Goal: Task Accomplishment & Management: Complete application form

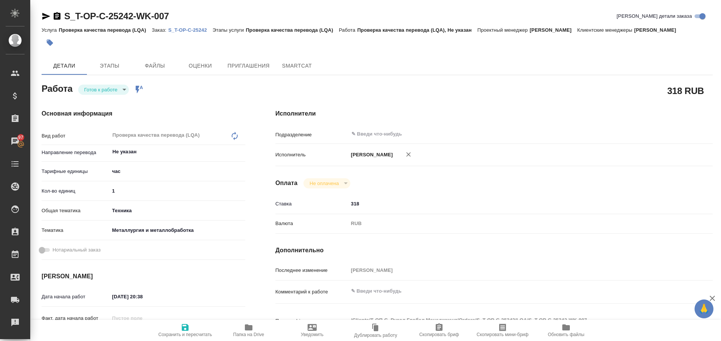
click at [197, 30] on p "S_T-OP-C-25242" at bounding box center [190, 30] width 44 height 6
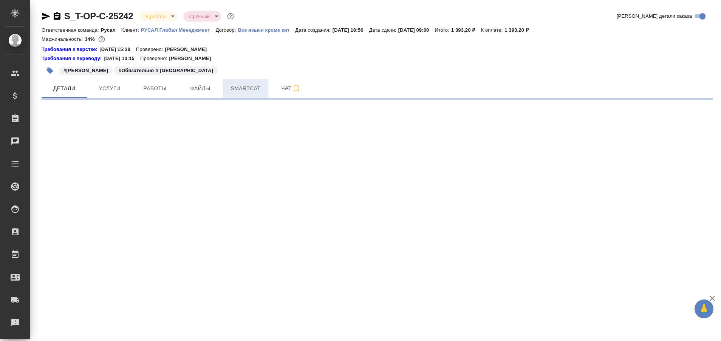
select select "RU"
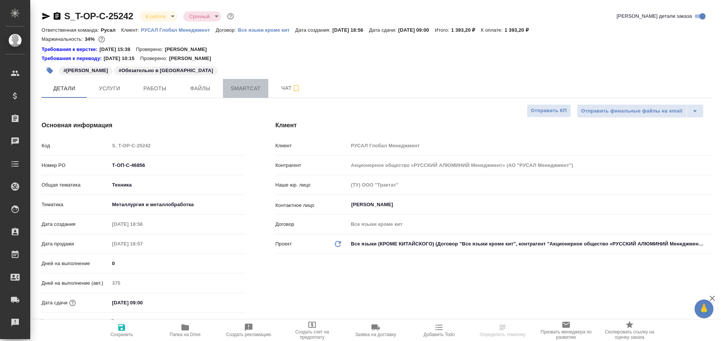
type textarea "x"
click at [235, 90] on span "Smartcat" at bounding box center [245, 88] width 36 height 9
type input "[PERSON_NAME]"
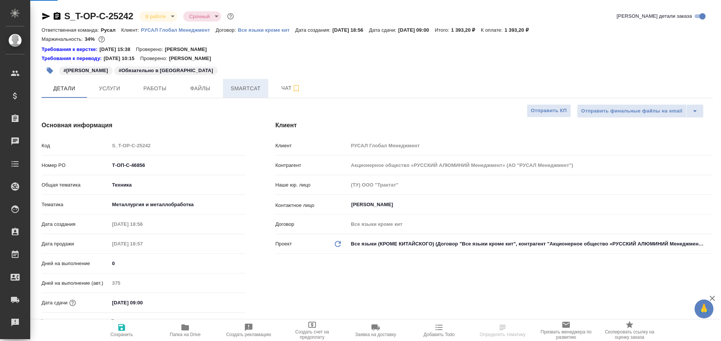
type input "Журавлева Александра"
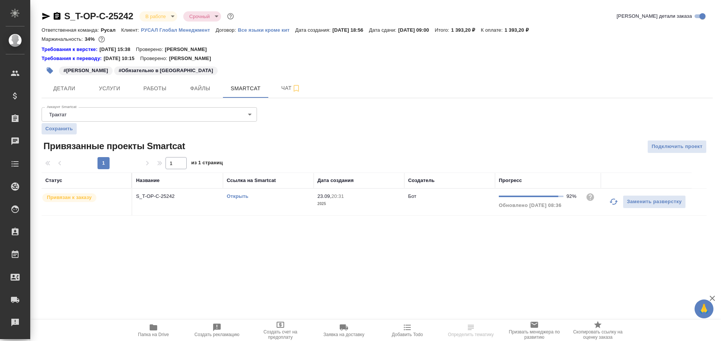
click at [233, 197] on link "Открыть" at bounding box center [238, 196] width 22 height 6
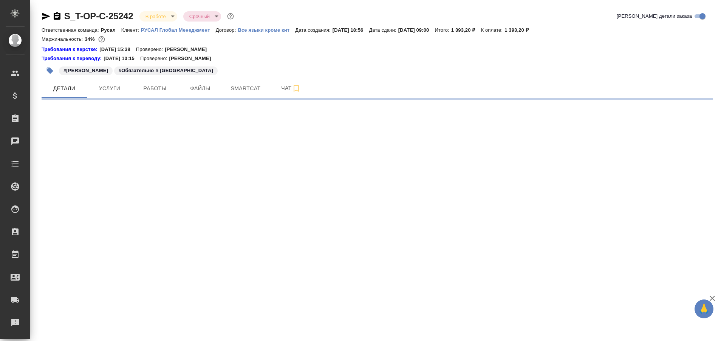
select select "RU"
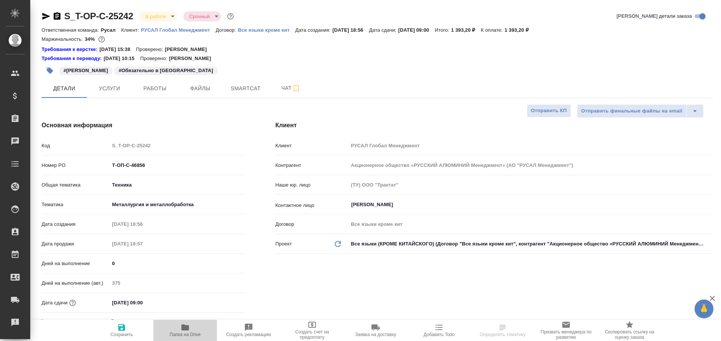
click at [181, 331] on icon "button" at bounding box center [185, 327] width 9 height 9
type textarea "x"
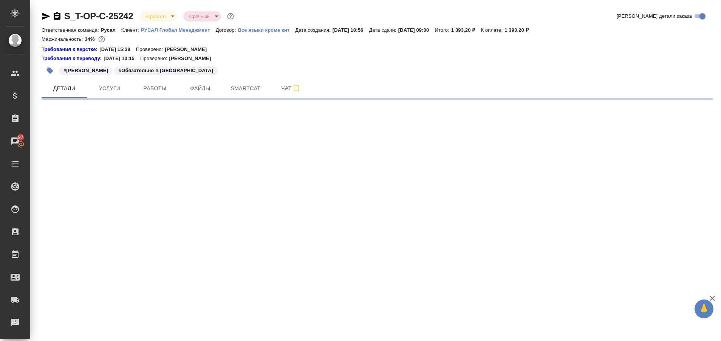
select select "RU"
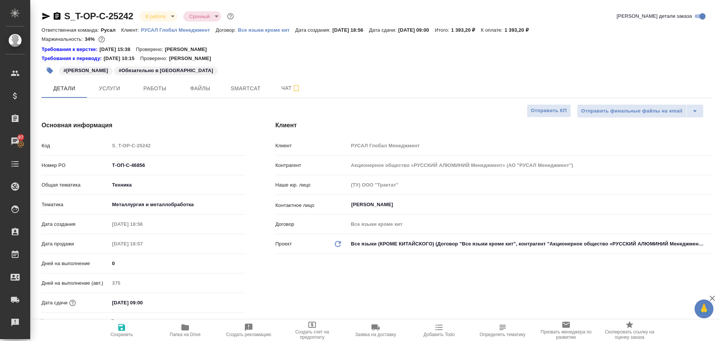
type textarea "x"
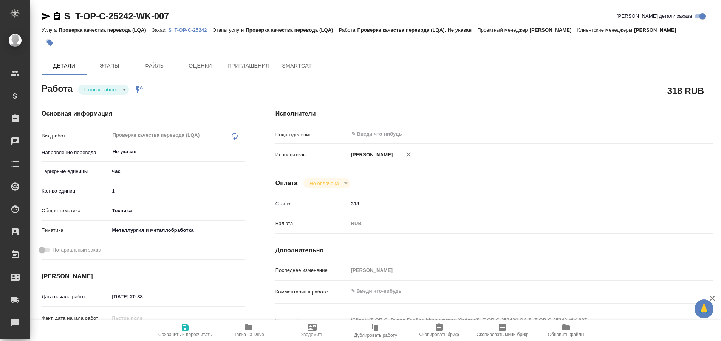
type textarea "x"
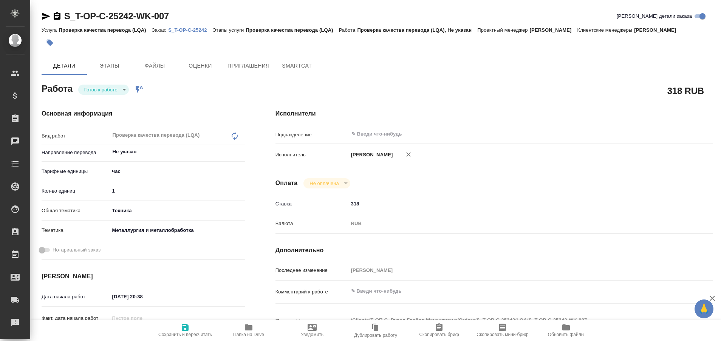
type textarea "x"
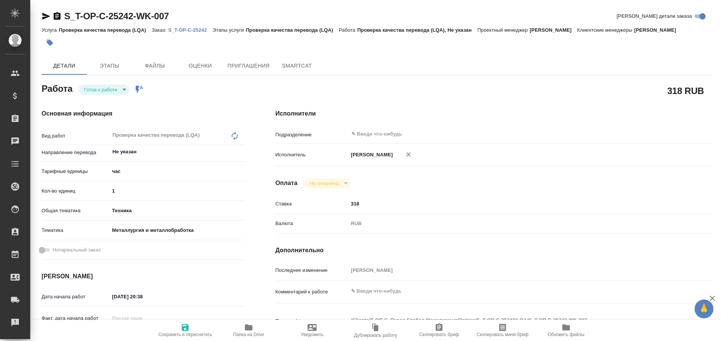
type textarea "x"
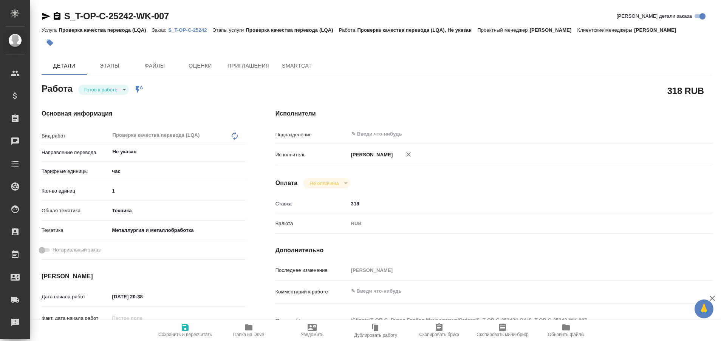
type textarea "x"
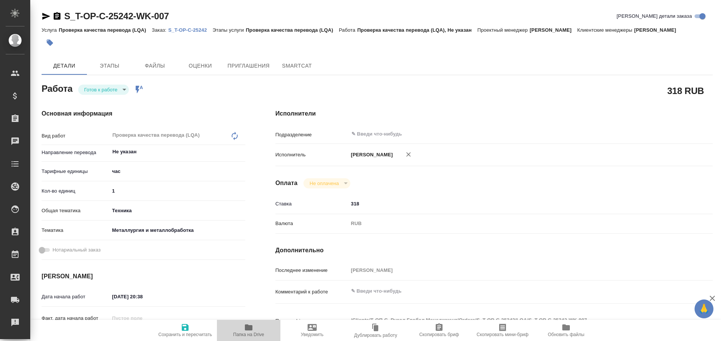
click at [247, 330] on icon "button" at bounding box center [249, 328] width 8 height 6
type textarea "x"
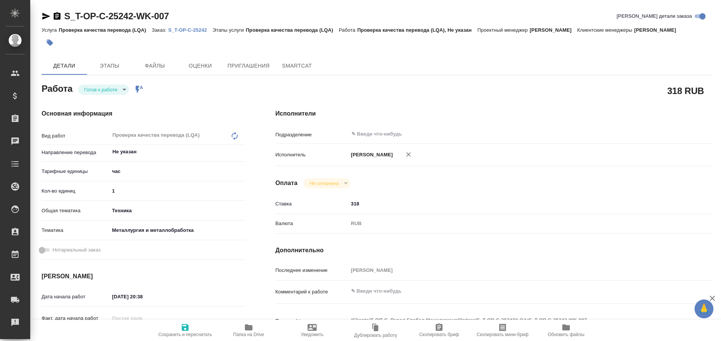
type textarea "x"
click at [180, 32] on p "S_T-OP-C-25242" at bounding box center [190, 30] width 44 height 6
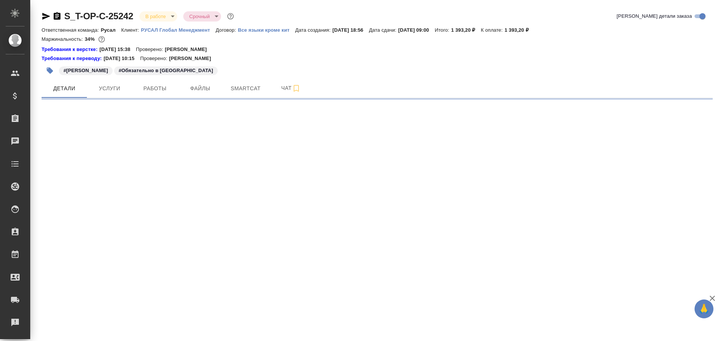
select select "RU"
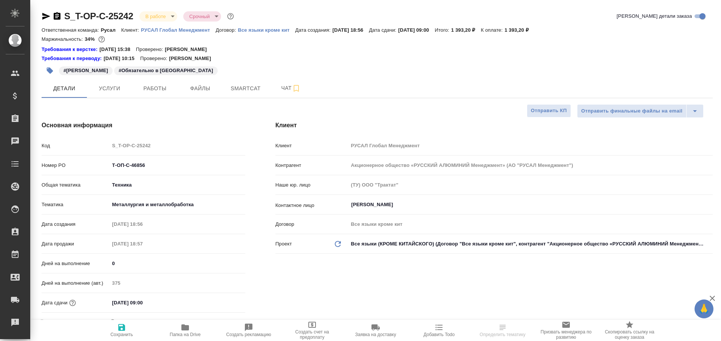
type textarea "x"
click at [44, 14] on icon "button" at bounding box center [46, 16] width 8 height 7
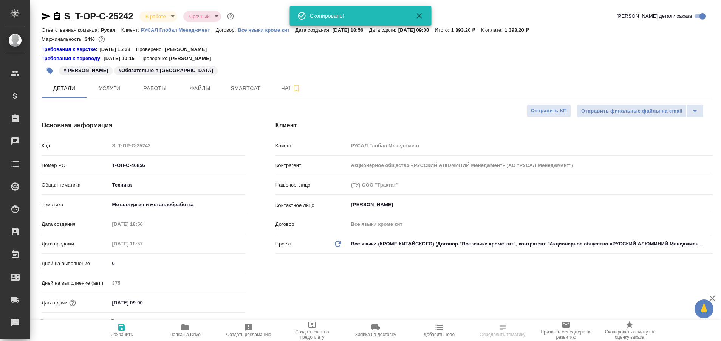
type textarea "x"
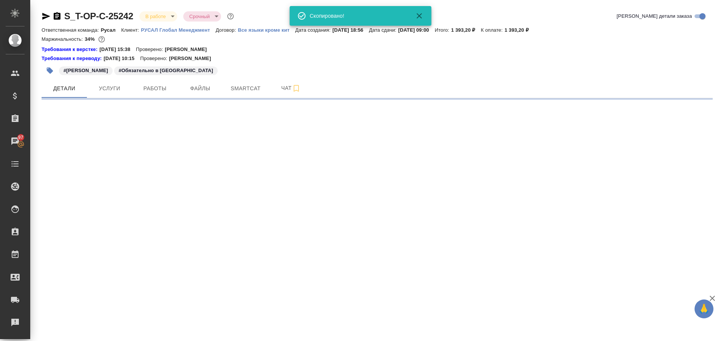
select select "RU"
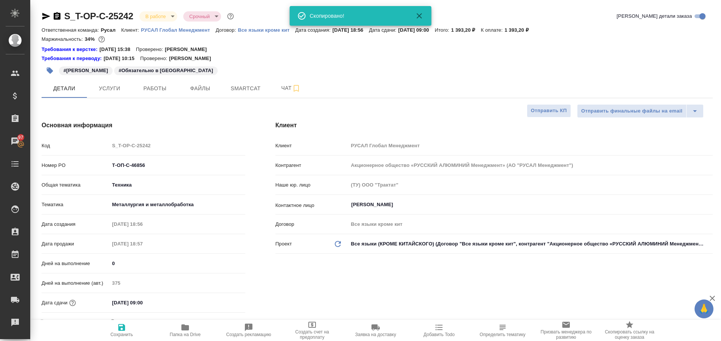
type textarea "x"
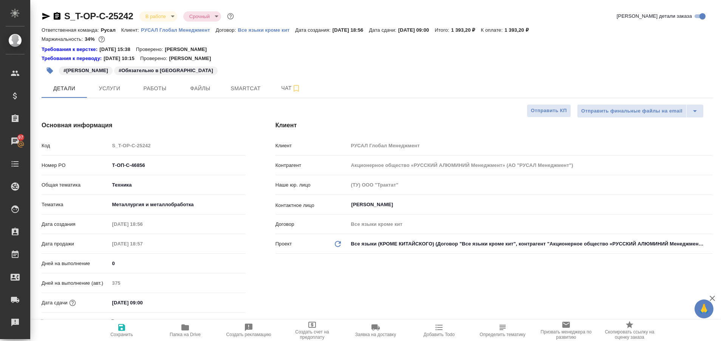
type textarea "x"
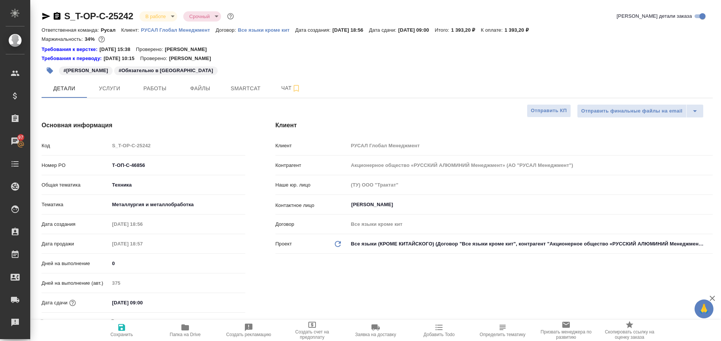
type textarea "x"
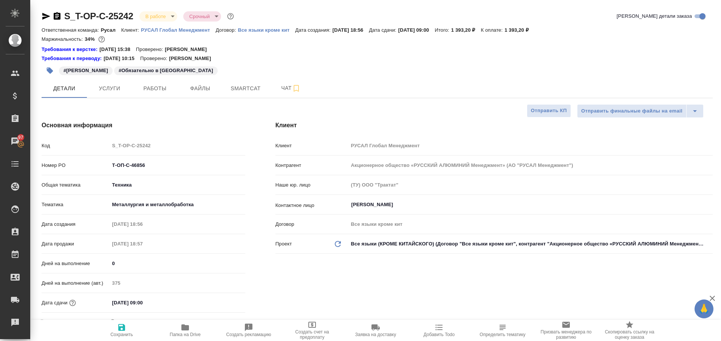
type textarea "x"
click at [159, 88] on span "Работы" at bounding box center [155, 88] width 36 height 9
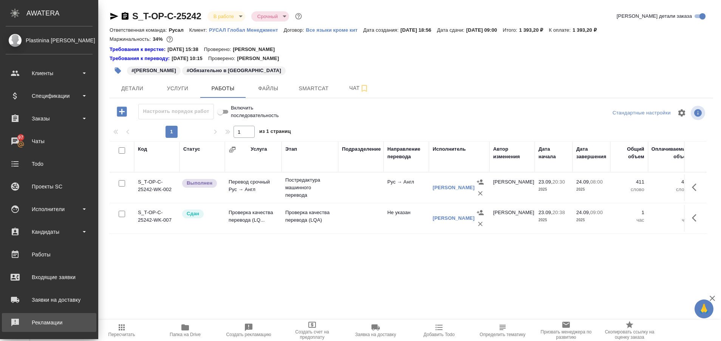
click at [8, 323] on div "Рекламации" at bounding box center [49, 322] width 87 height 11
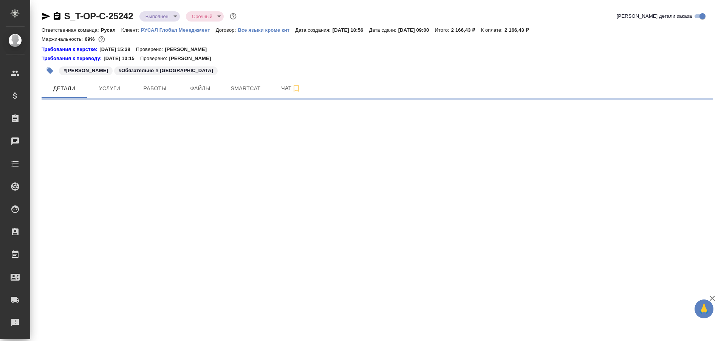
select select "RU"
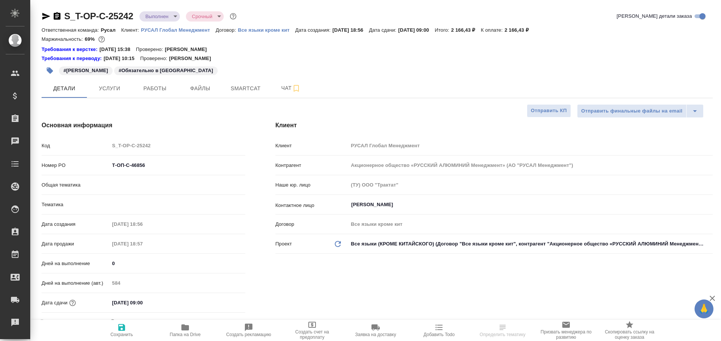
type textarea "x"
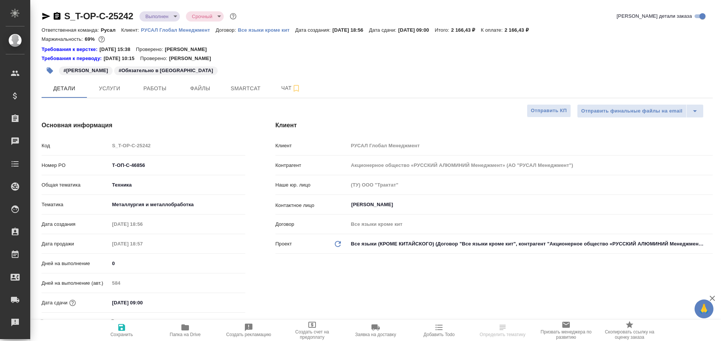
type textarea "x"
type input "[PERSON_NAME]"
click at [44, 13] on icon "button" at bounding box center [46, 16] width 9 height 9
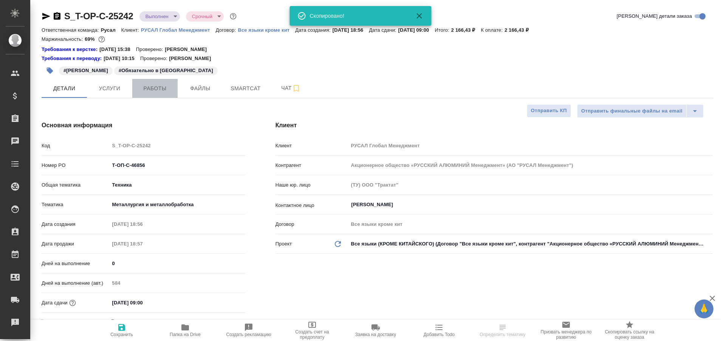
click at [156, 90] on span "Работы" at bounding box center [155, 88] width 36 height 9
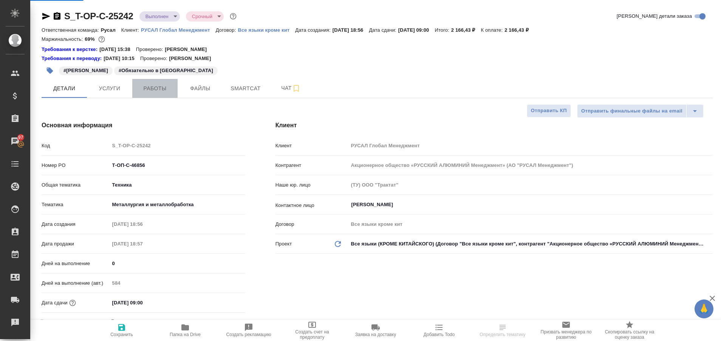
click at [160, 86] on span "Работы" at bounding box center [155, 88] width 36 height 9
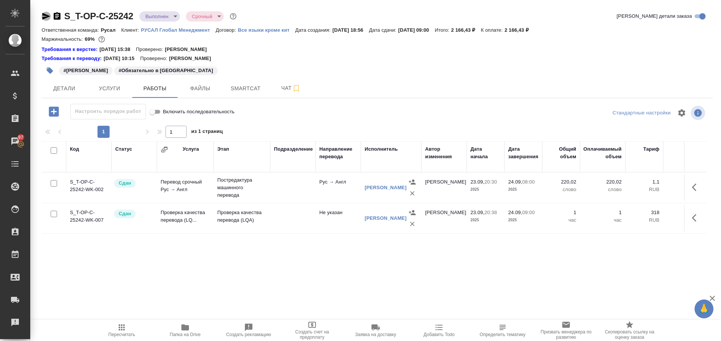
click at [46, 12] on icon "button" at bounding box center [46, 16] width 9 height 9
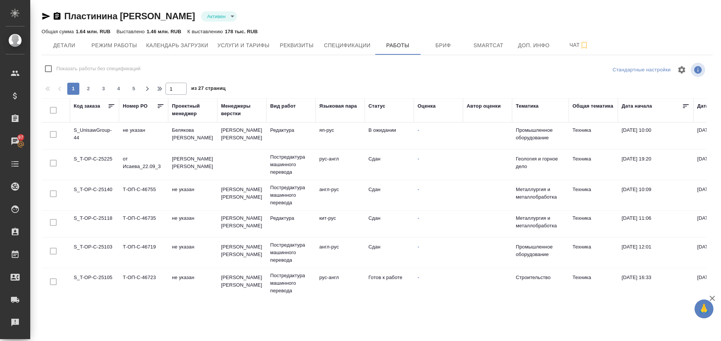
click at [103, 277] on td "S_T-OP-C-25105" at bounding box center [94, 283] width 49 height 26
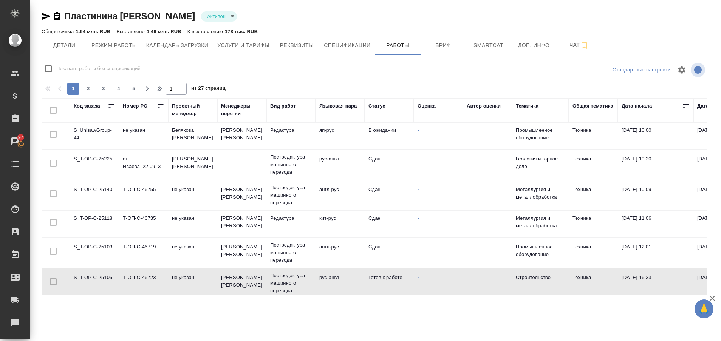
click at [103, 277] on td "S_T-OP-C-25105" at bounding box center [94, 283] width 49 height 26
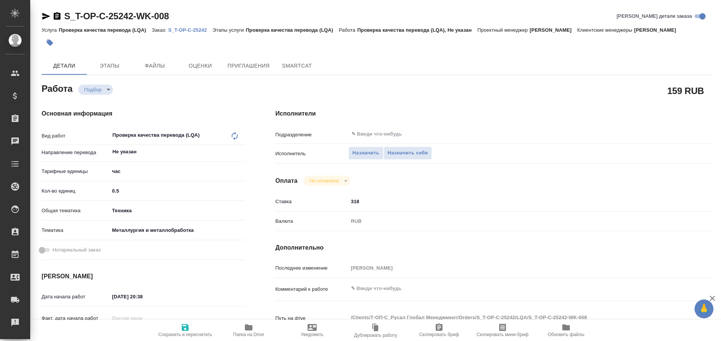
type textarea "x"
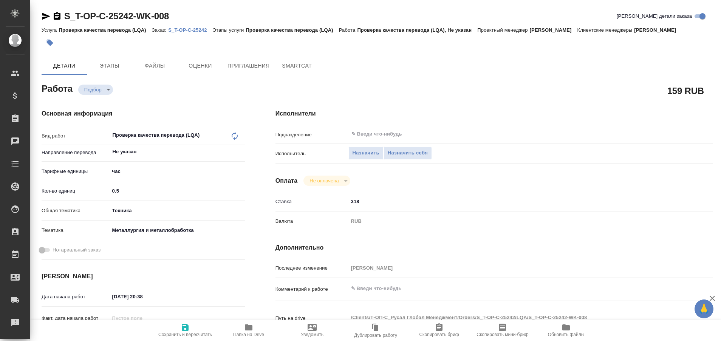
type textarea "x"
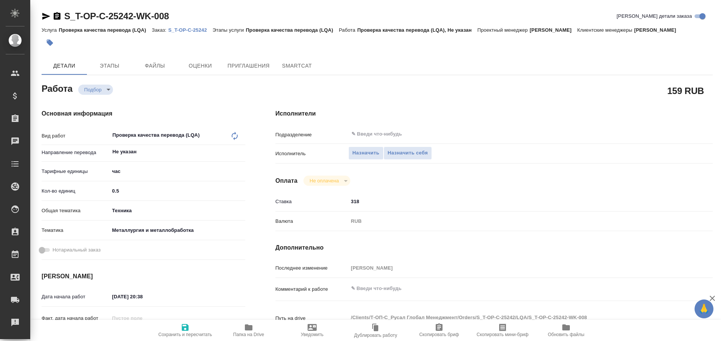
type textarea "x"
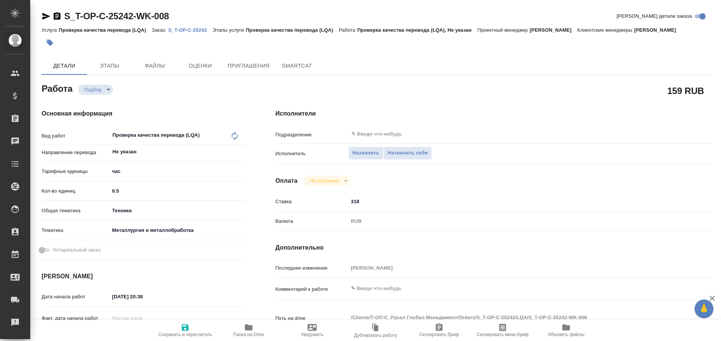
type textarea "x"
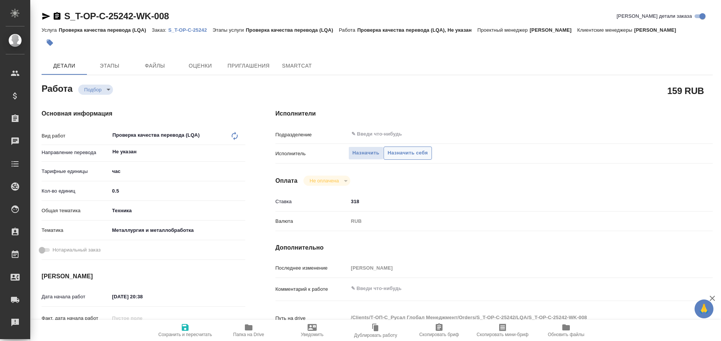
type textarea "x"
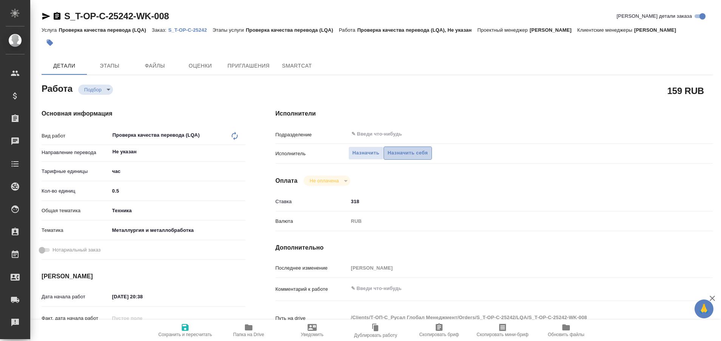
click at [396, 153] on span "Назначить себя" at bounding box center [408, 153] width 40 height 9
type textarea "x"
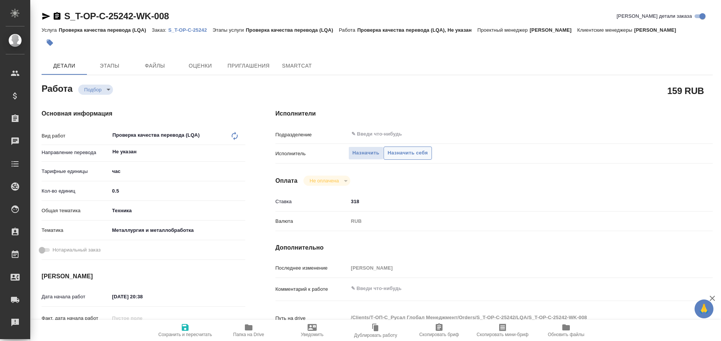
type textarea "x"
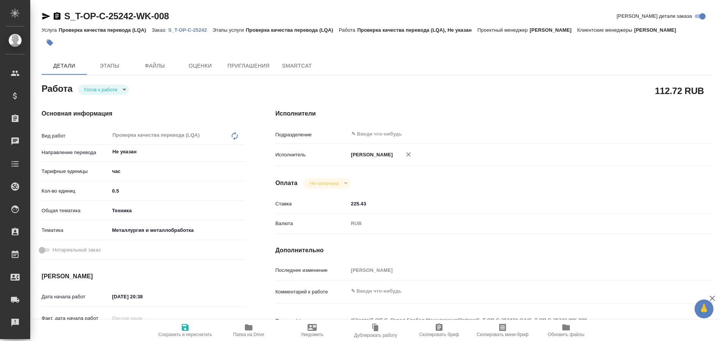
type textarea "x"
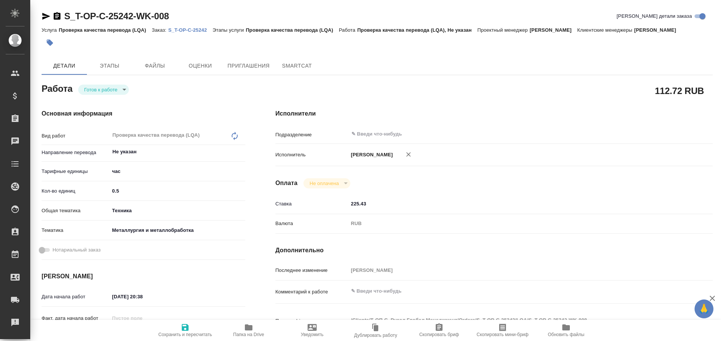
type textarea "x"
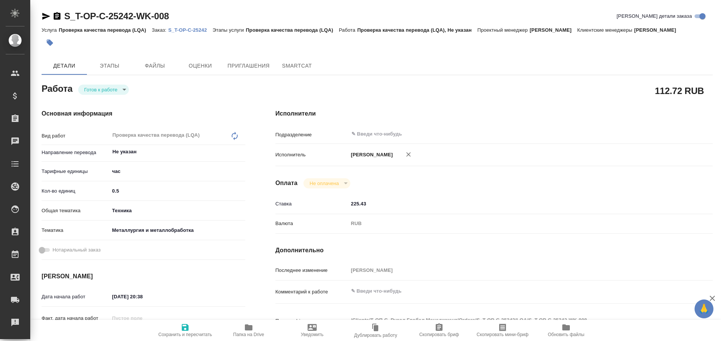
type textarea "x"
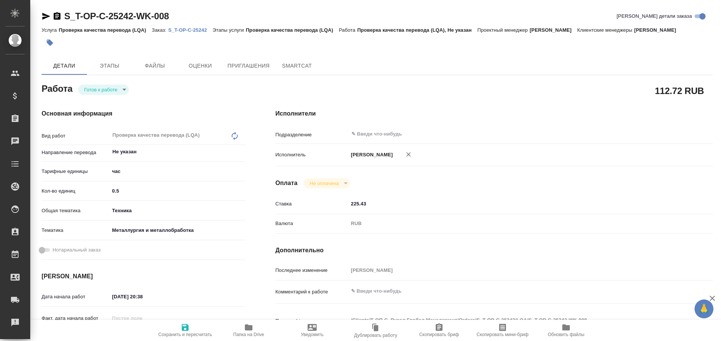
type textarea "x"
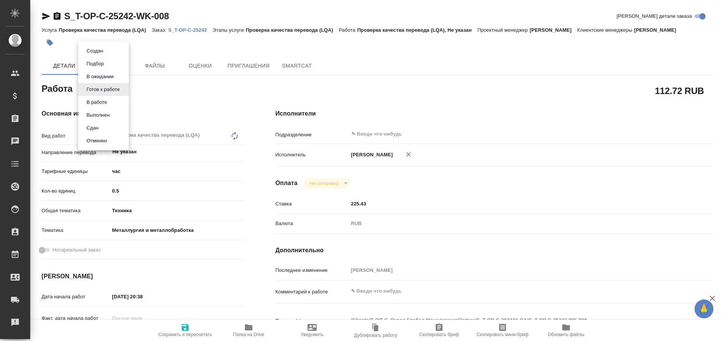
click at [122, 89] on body "🙏 .cls-1 fill:#fff; AWATERA Plastinina Anastasia Клиенты Спецификации Заказы Ча…" at bounding box center [360, 170] width 721 height 341
type textarea "x"
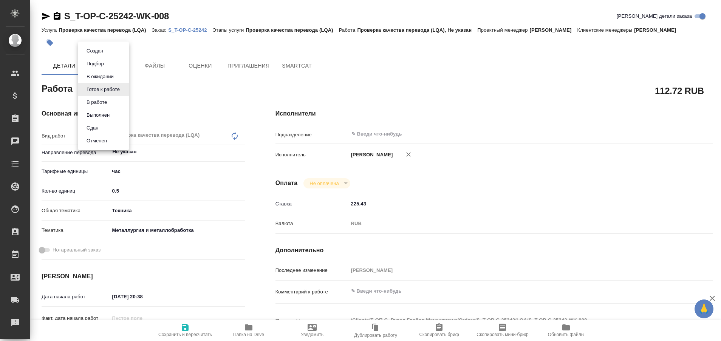
type textarea "x"
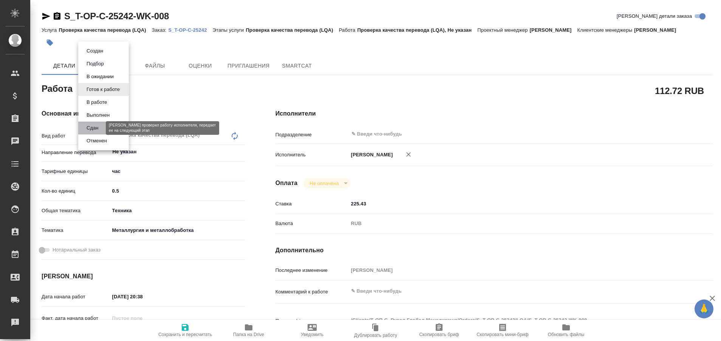
type textarea "x"
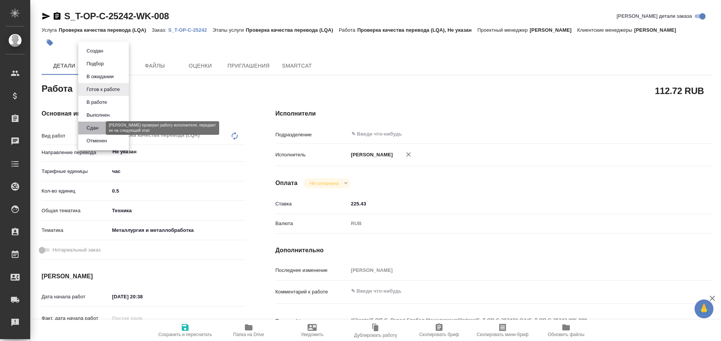
click at [91, 130] on button "Сдан" at bounding box center [92, 128] width 16 height 8
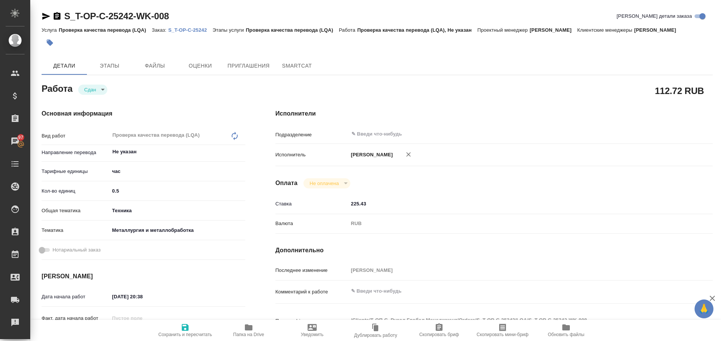
type textarea "x"
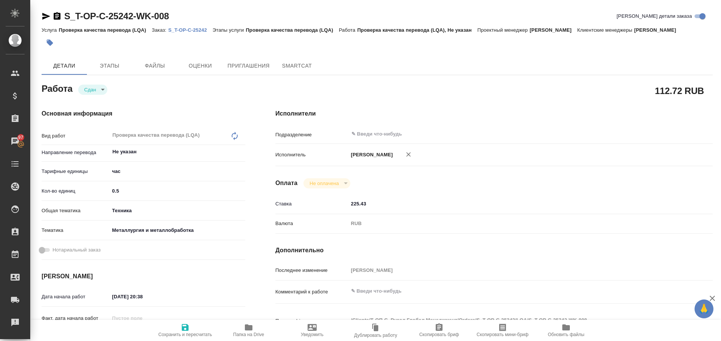
type textarea "x"
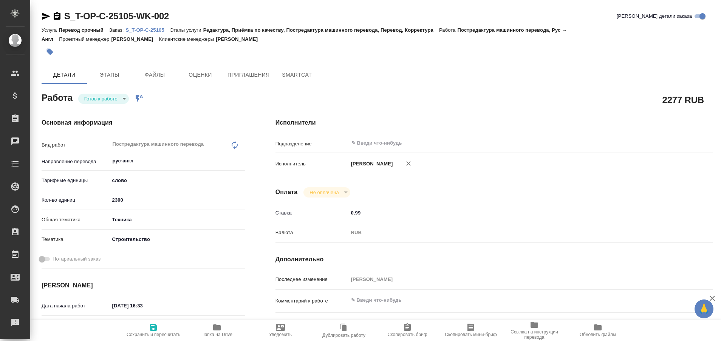
type textarea "x"
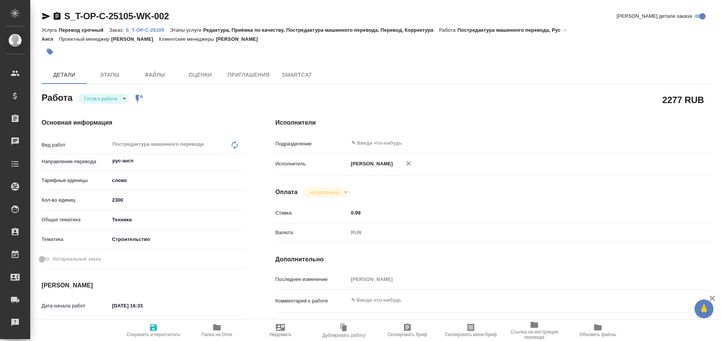
type textarea "x"
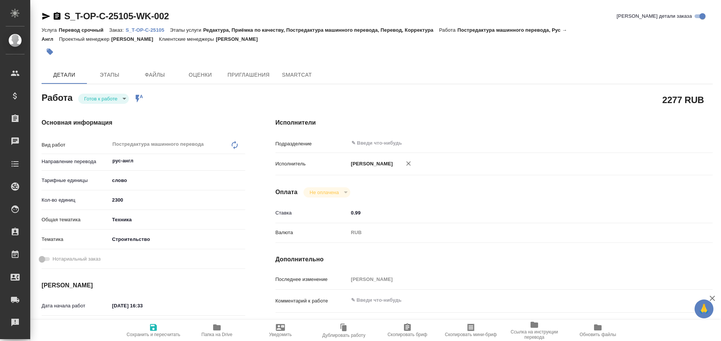
type textarea "x"
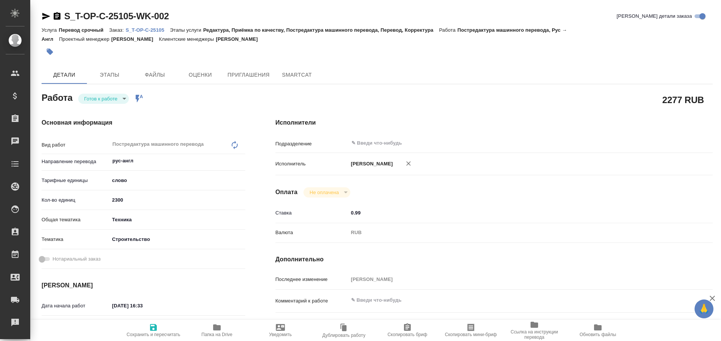
type textarea "x"
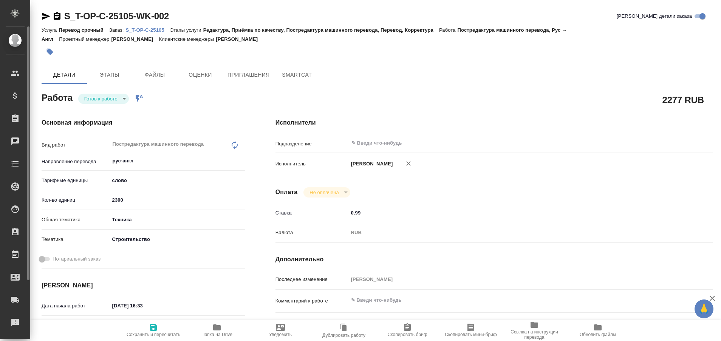
type textarea "x"
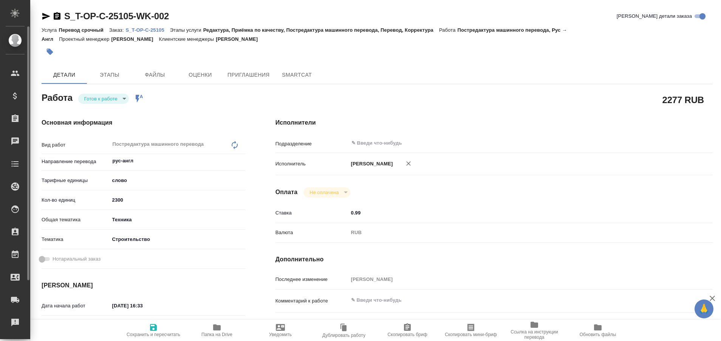
type textarea "x"
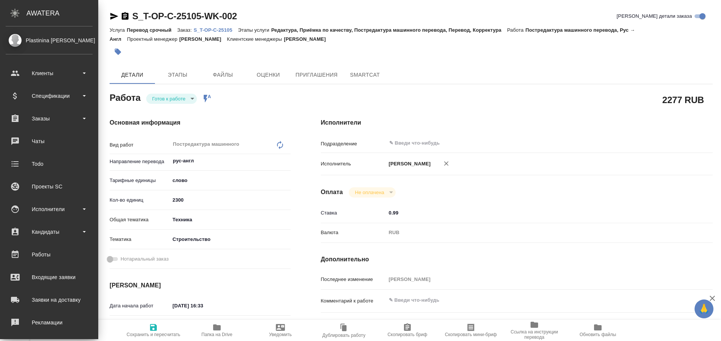
type textarea "x"
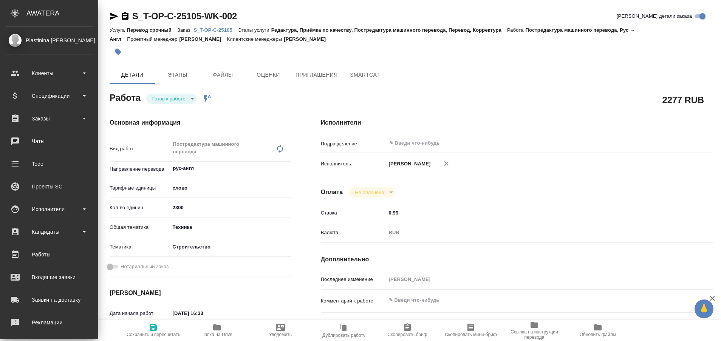
type textarea "x"
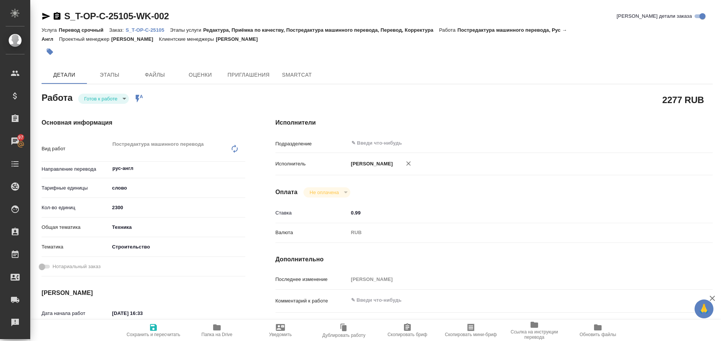
click at [42, 16] on icon "button" at bounding box center [46, 16] width 9 height 9
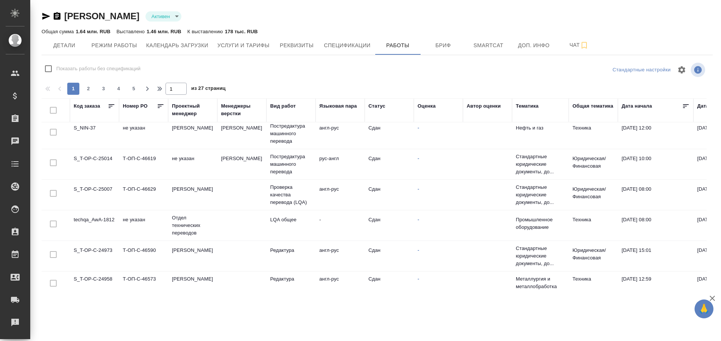
scroll to position [576, 0]
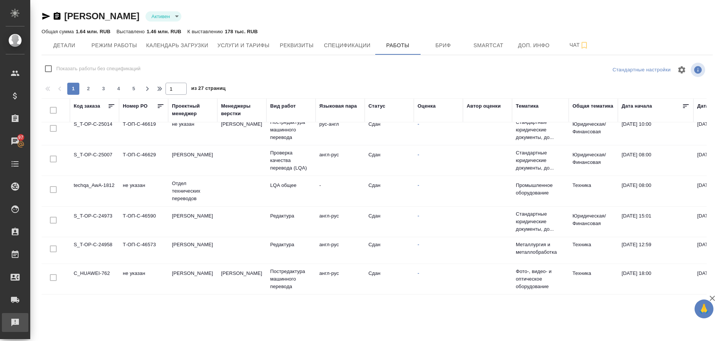
click at [15, 323] on div "Рекламации" at bounding box center [5, 322] width 19 height 11
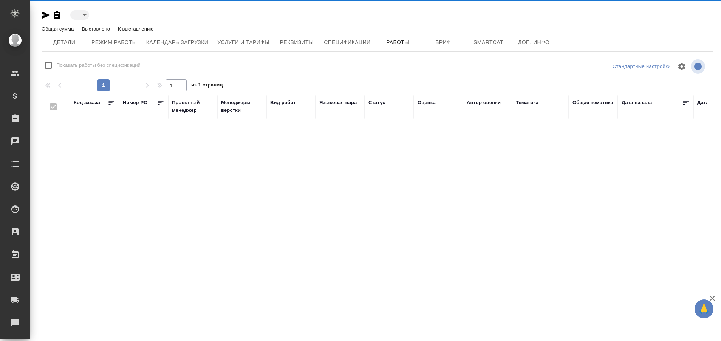
type input "active"
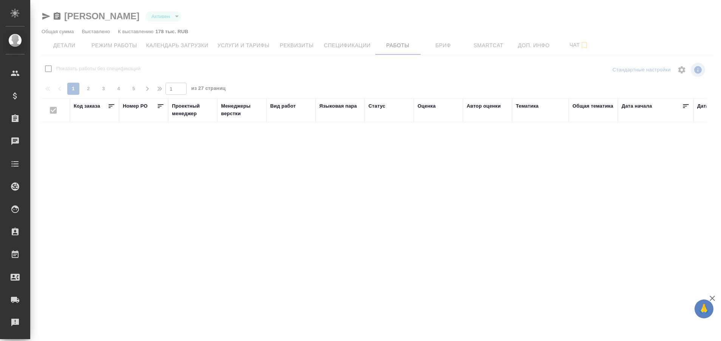
checkbox input "false"
